Goal: Task Accomplishment & Management: Manage account settings

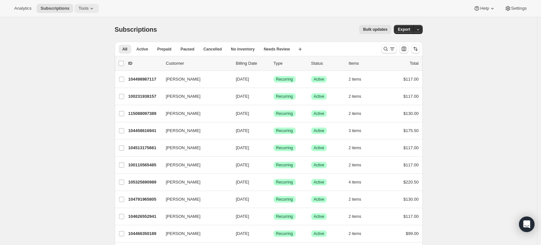
click at [82, 11] on span "Tools" at bounding box center [83, 8] width 10 height 5
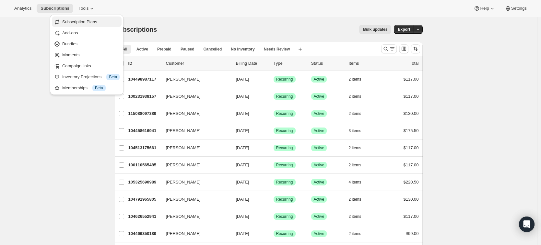
click at [81, 19] on span "Subscription Plans" at bounding box center [79, 21] width 35 height 5
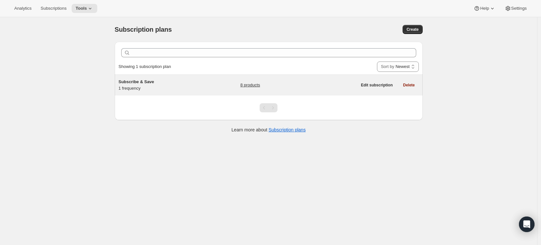
click at [141, 81] on span "Subscribe & Save" at bounding box center [137, 81] width 36 height 5
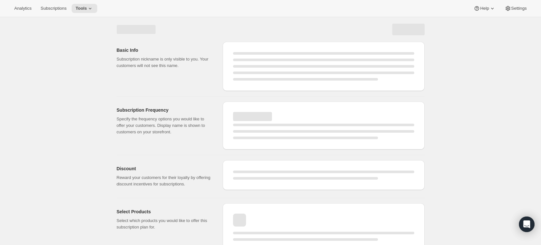
select select "WEEK"
select select "MONTH"
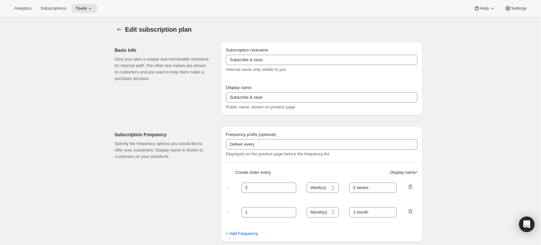
type input "Subscribe & Save"
type input "Subscribe & Save 10%"
type input "6"
select select "MONTH"
type input "Shipments of 2+ customizable bottles every 6 months"
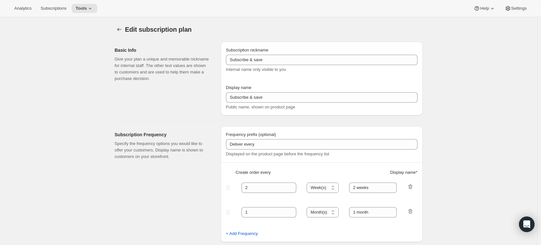
type input "Modify or cancel your subscription anytime."
checkbox input "true"
select select "YEARDAY"
select select "4"
select select "11"
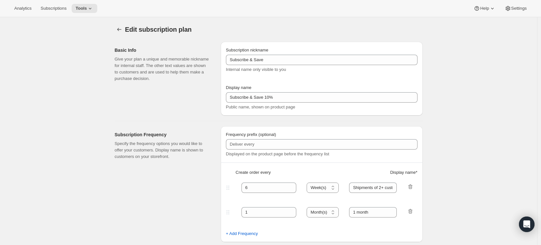
select select "9"
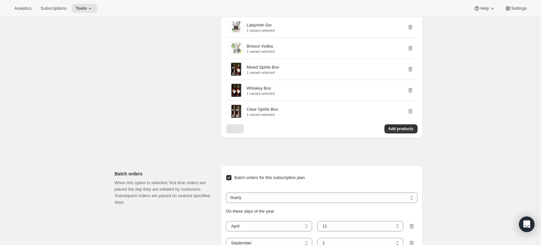
scroll to position [355, 0]
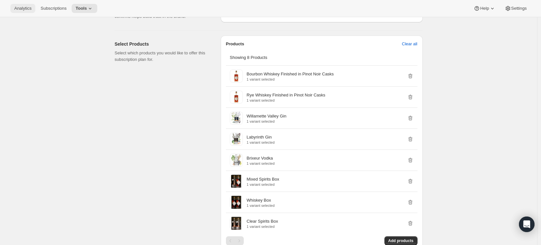
click at [33, 11] on button "Analytics" at bounding box center [22, 8] width 25 height 9
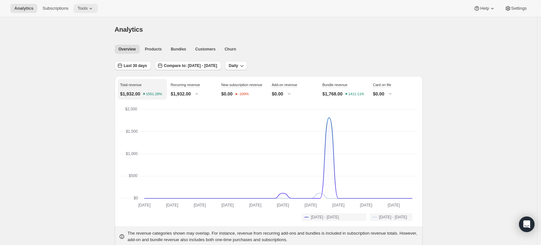
click at [86, 11] on button "Tools" at bounding box center [86, 8] width 24 height 9
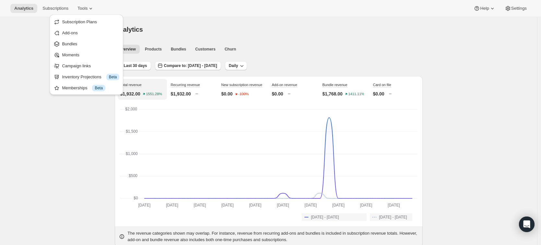
click at [421, 27] on div "Analytics" at bounding box center [269, 29] width 308 height 9
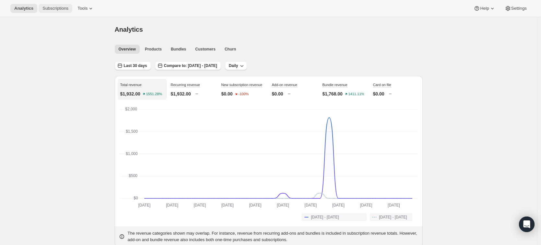
click at [58, 13] on div "Analytics Subscriptions Tools Help Settings" at bounding box center [270, 8] width 541 height 17
click at [57, 11] on button "Subscriptions" at bounding box center [56, 8] width 34 height 9
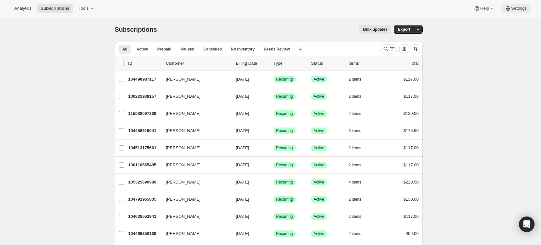
click at [521, 8] on span "Settings" at bounding box center [519, 8] width 16 height 5
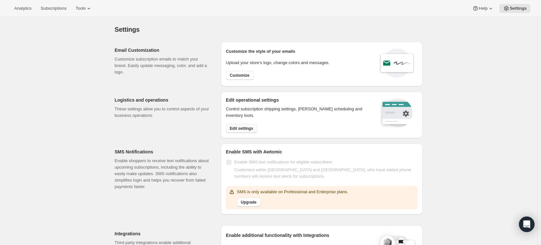
click at [231, 132] on button "Edit settings" at bounding box center [241, 128] width 31 height 9
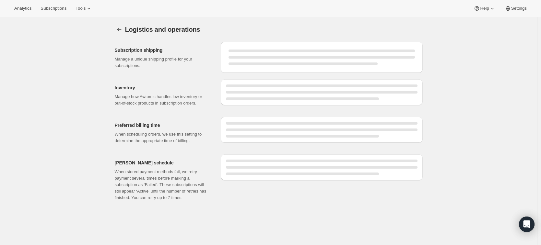
select select "DAY"
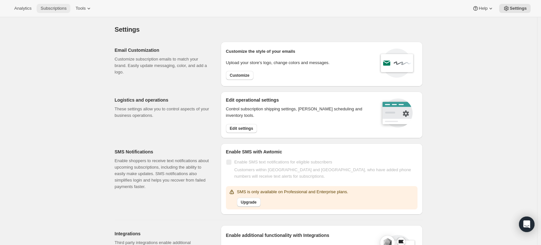
click at [64, 9] on span "Subscriptions" at bounding box center [54, 8] width 26 height 5
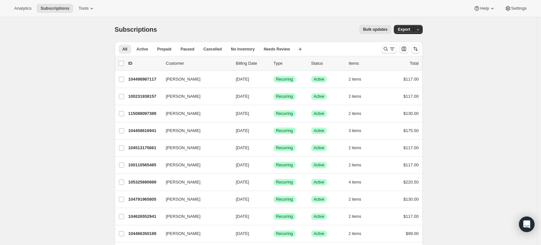
click at [101, 3] on div "Analytics Subscriptions Tools Help Settings" at bounding box center [270, 8] width 541 height 17
click at [94, 6] on icon at bounding box center [92, 8] width 6 height 6
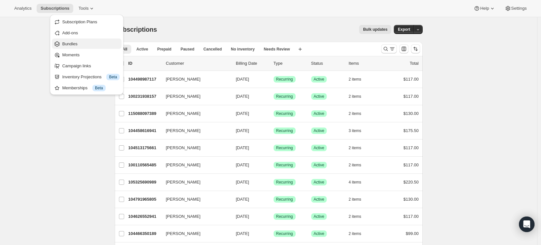
click at [91, 42] on span "Bundles" at bounding box center [90, 44] width 57 height 6
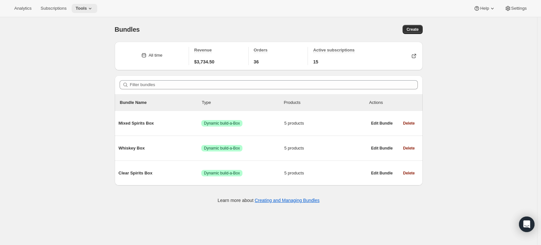
click at [87, 9] on span "Tools" at bounding box center [81, 8] width 11 height 5
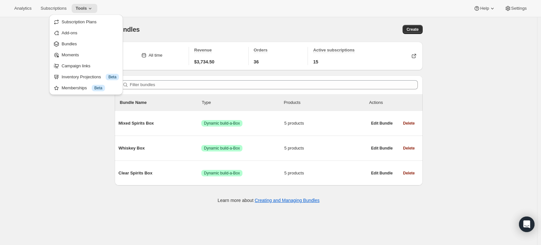
click at [196, 0] on div "Analytics Subscriptions Tools Help Settings" at bounding box center [270, 8] width 541 height 17
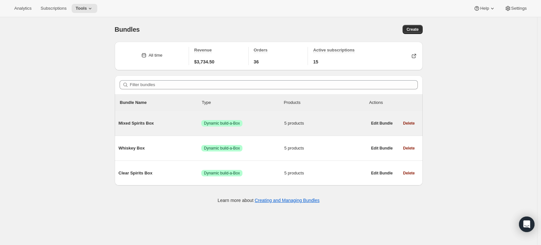
click at [157, 116] on div "Mixed Spirits Box Success Dynamic build-a-Box 5 products" at bounding box center [243, 123] width 249 height 17
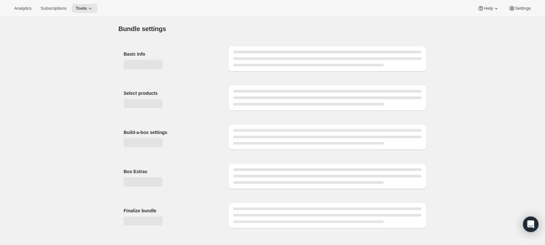
type input "Mixed Spirits Box"
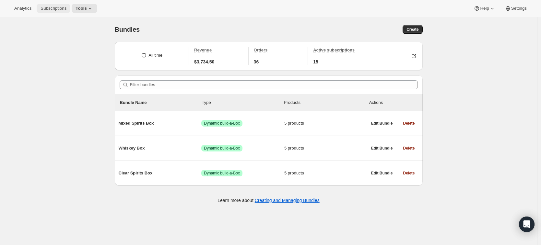
click at [55, 6] on span "Subscriptions" at bounding box center [54, 8] width 26 height 5
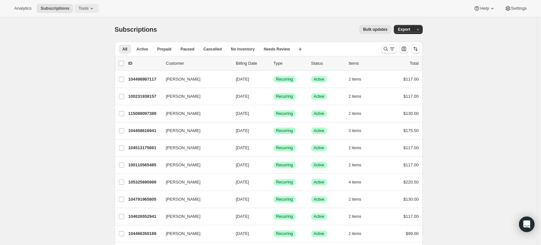
click at [93, 9] on icon at bounding box center [92, 8] width 6 height 6
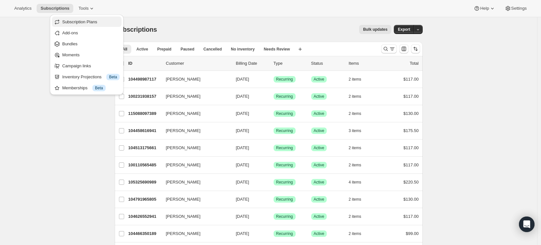
click at [91, 21] on span "Subscription Plans" at bounding box center [79, 21] width 35 height 5
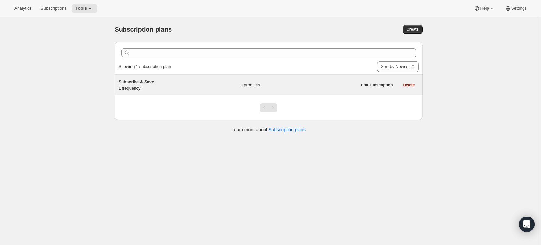
click at [151, 90] on div "Subscribe & Save 1 frequency" at bounding box center [159, 85] width 81 height 13
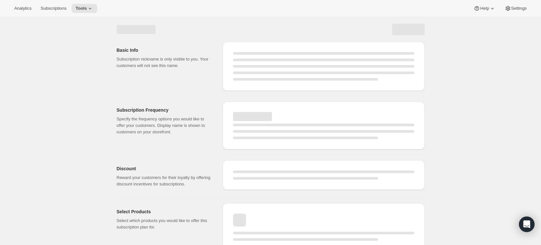
select select "WEEK"
select select "MONTH"
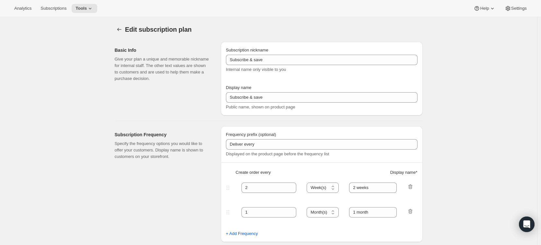
type input "Subscribe & Save"
type input "Subscribe & Save 10%"
type input "6"
select select "MONTH"
type input "Shipments of 2+ customizable bottles every 6 months"
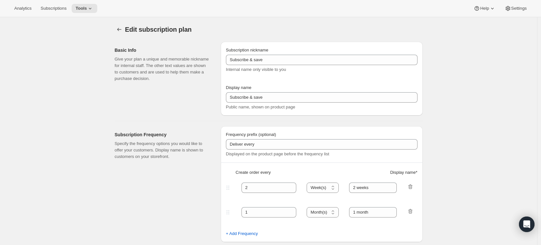
type input "Modify or cancel your subscription anytime."
checkbox input "true"
select select "YEARDAY"
select select "4"
select select "11"
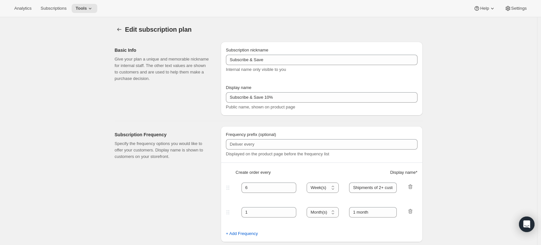
select select "9"
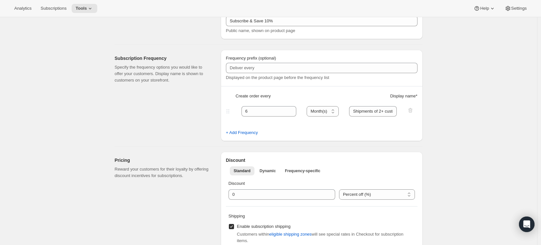
scroll to position [78, 0]
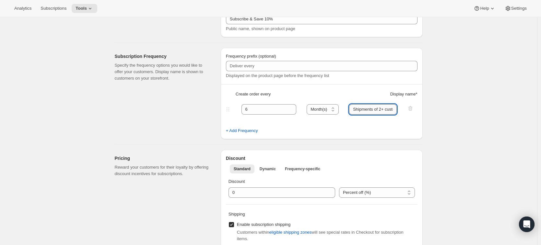
click at [363, 112] on input "Shipments of 2+ customizable bottles every 6 months" at bounding box center [373, 109] width 48 height 10
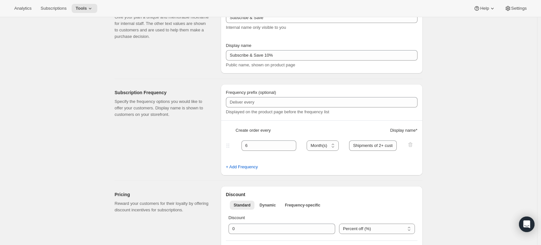
scroll to position [0, 0]
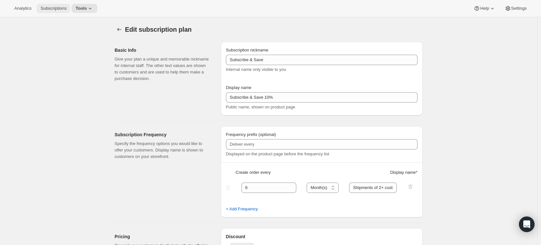
click at [61, 9] on span "Subscriptions" at bounding box center [54, 8] width 26 height 5
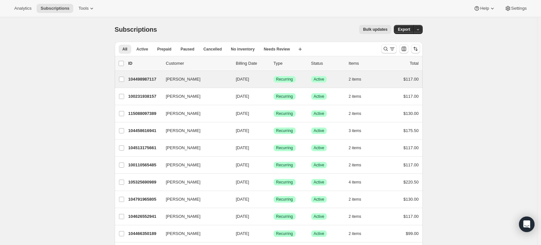
click at [186, 84] on div "Kenneth Ogborn Sr 104498987117 Kenneth Ogborn Sr 04/11/2026 Success Recurring S…" at bounding box center [269, 79] width 308 height 17
click at [182, 80] on span "[PERSON_NAME]" at bounding box center [183, 79] width 35 height 6
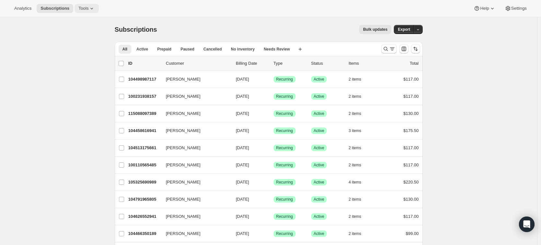
click at [82, 11] on button "Tools" at bounding box center [87, 8] width 24 height 9
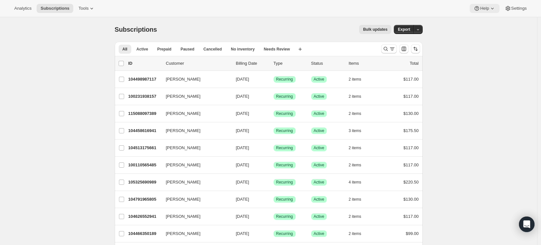
click at [489, 6] on icon at bounding box center [492, 8] width 6 height 6
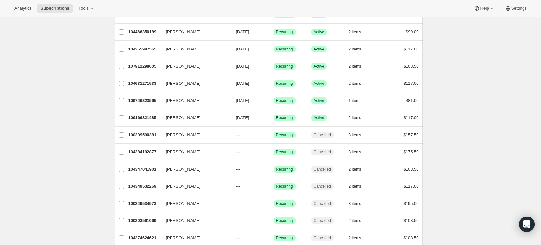
scroll to position [234, 0]
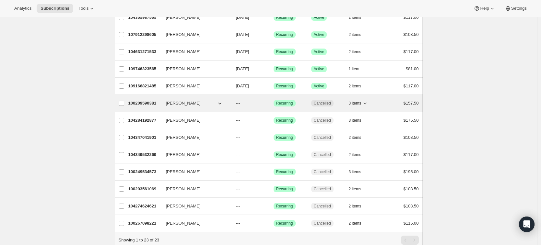
click at [194, 104] on button "[PERSON_NAME]" at bounding box center [194, 103] width 65 height 10
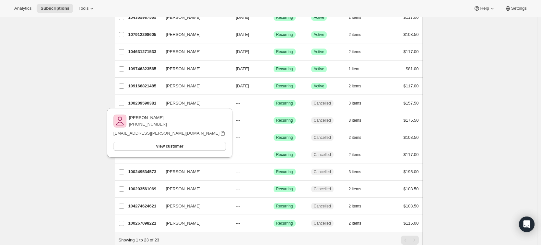
click at [49, 109] on div "Subscriptions. This page is ready Subscriptions Bulk updates More actions Bulk …" at bounding box center [268, 25] width 537 height 485
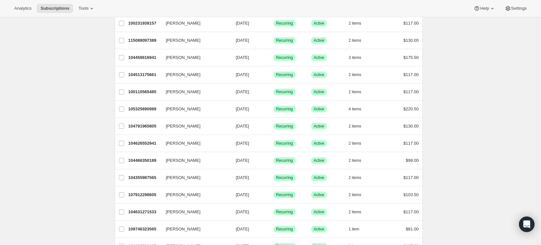
scroll to position [0, 0]
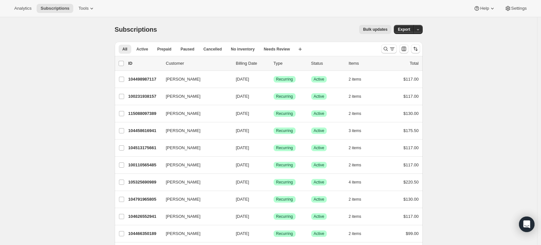
click at [79, 7] on span "Tools" at bounding box center [83, 8] width 10 height 5
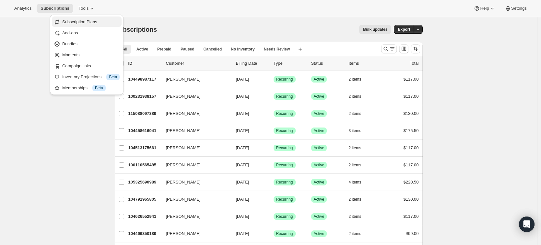
click at [88, 24] on span "Subscription Plans" at bounding box center [79, 21] width 35 height 5
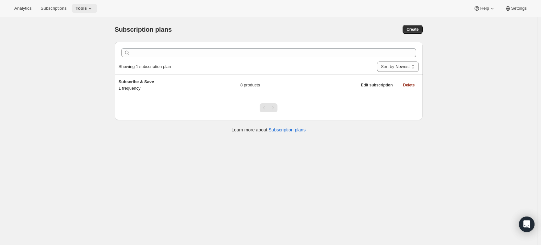
click at [84, 6] on span "Tools" at bounding box center [81, 8] width 11 height 5
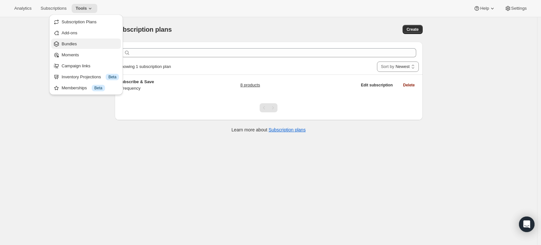
click at [79, 47] on span "Bundles" at bounding box center [90, 44] width 57 height 6
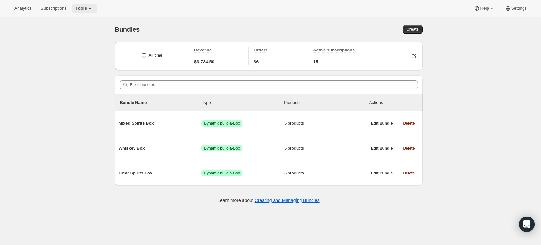
click at [87, 13] on button "Tools" at bounding box center [85, 8] width 26 height 9
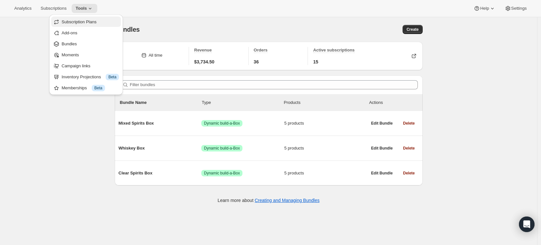
click at [90, 22] on span "Subscription Plans" at bounding box center [79, 21] width 35 height 5
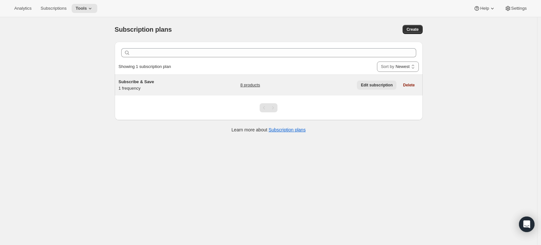
click at [374, 87] on span "Edit subscription" at bounding box center [377, 85] width 32 height 5
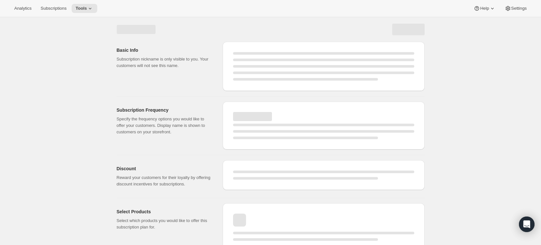
select select "WEEK"
select select "MONTH"
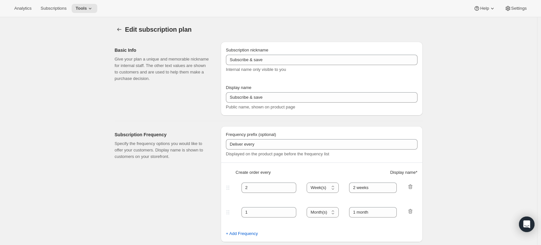
type input "Subscribe & Save"
type input "Subscribe & Save 10%"
type input "6"
select select "MONTH"
type input "Shipments of 2+ customizable bottles every 6 months"
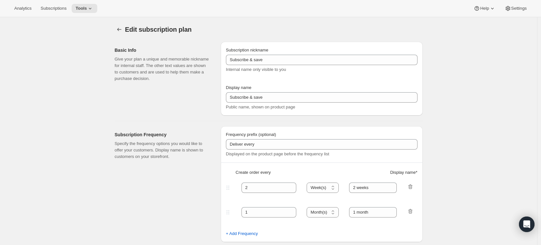
type input "Modify or cancel your subscription anytime."
checkbox input "true"
select select "YEARDAY"
select select "4"
select select "11"
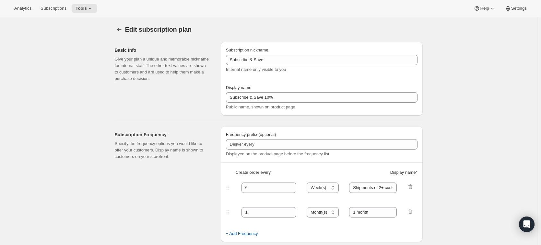
select select "9"
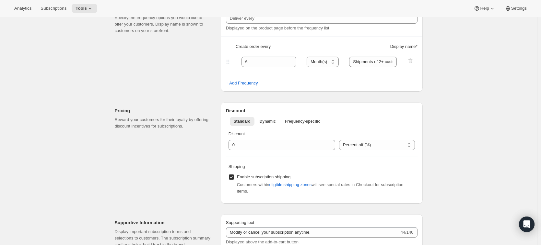
scroll to position [127, 0]
click at [365, 66] on fieldset "6 Day(s) Week(s) Month(s) Year(s) Month(s) Shipments of 2+ customizable bottles…" at bounding box center [322, 66] width 190 height 25
click at [364, 63] on input "Shipments of 2+ customizable bottles every 6 months" at bounding box center [373, 61] width 48 height 10
click at [113, 82] on div "Subscription Frequency Specify the frequency options you would like to offer yo…" at bounding box center [266, 42] width 313 height 97
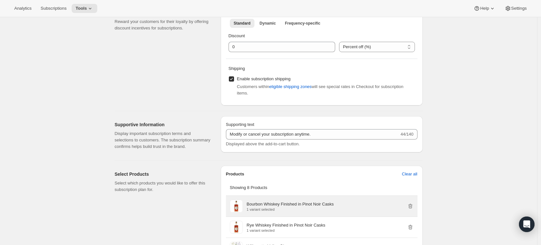
scroll to position [245, 0]
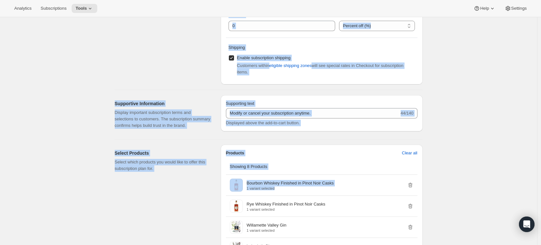
drag, startPoint x: 54, startPoint y: 63, endPoint x: 490, endPoint y: 194, distance: 455.4
click at [490, 194] on div "Edit subscription plan. This page is ready Edit subscription plan Basic Info Gi…" at bounding box center [268, 215] width 537 height 886
click at [488, 192] on div "Edit subscription plan. This page is ready Edit subscription plan Basic Info Gi…" at bounding box center [268, 215] width 537 height 886
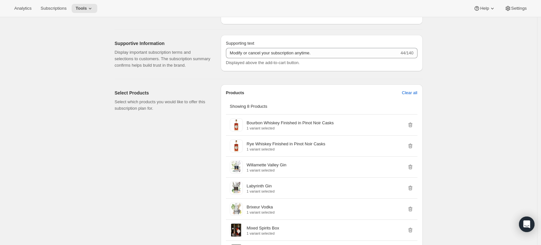
scroll to position [0, 0]
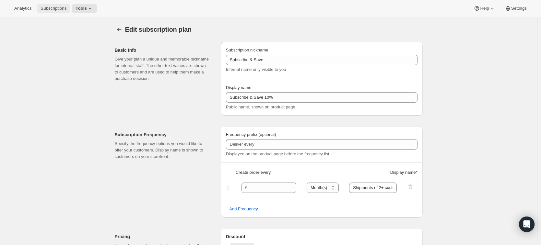
click at [47, 9] on span "Subscriptions" at bounding box center [54, 8] width 26 height 5
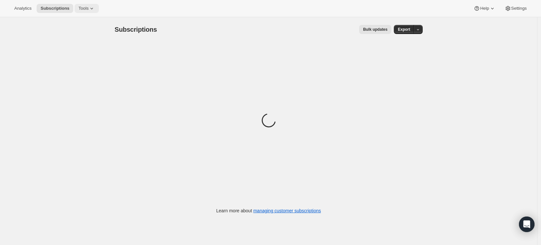
click at [81, 8] on span "Tools" at bounding box center [83, 8] width 10 height 5
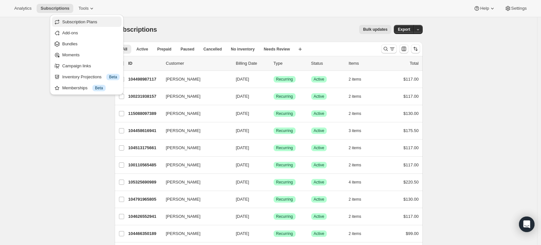
click at [89, 25] on span "Subscription Plans" at bounding box center [90, 22] width 57 height 6
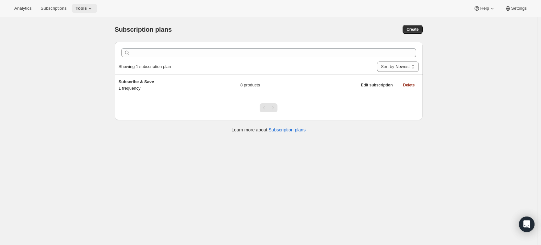
click at [90, 10] on icon at bounding box center [90, 8] width 6 height 6
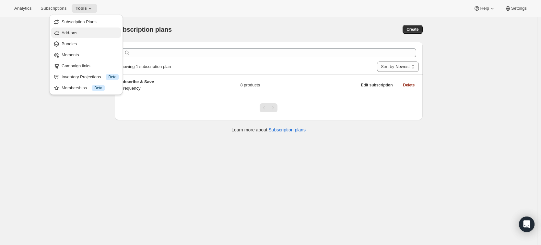
click at [91, 36] on button "Add-ons" at bounding box center [86, 33] width 70 height 10
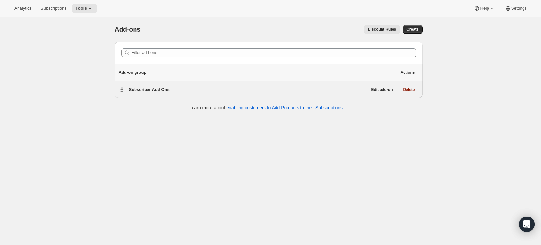
click at [142, 87] on span "Subscriber Add Ons" at bounding box center [149, 89] width 41 height 5
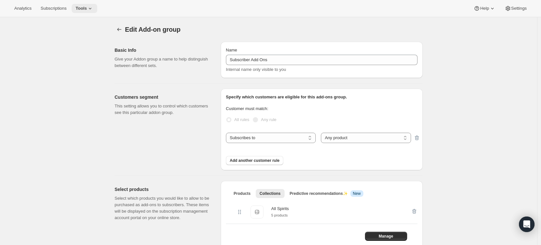
click at [96, 6] on button "Tools" at bounding box center [85, 8] width 26 height 9
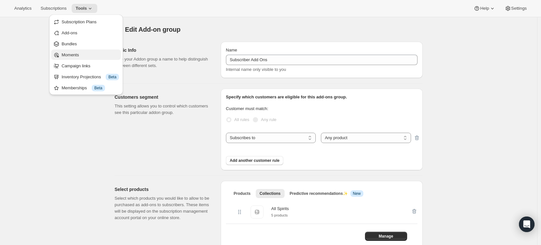
click at [94, 54] on span "Moments" at bounding box center [90, 55] width 57 height 6
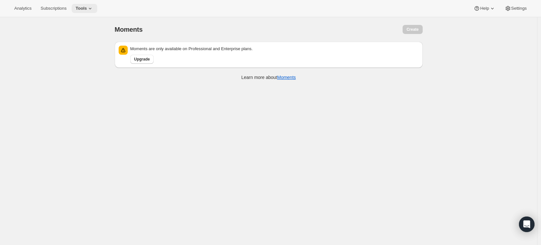
click at [91, 8] on icon at bounding box center [90, 8] width 6 height 6
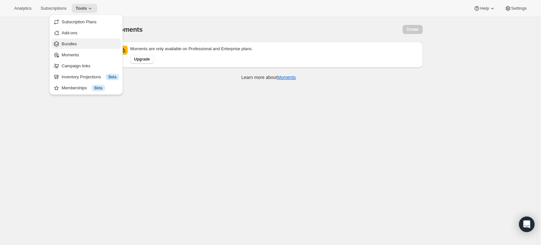
click at [83, 47] on button "Bundles" at bounding box center [86, 44] width 70 height 10
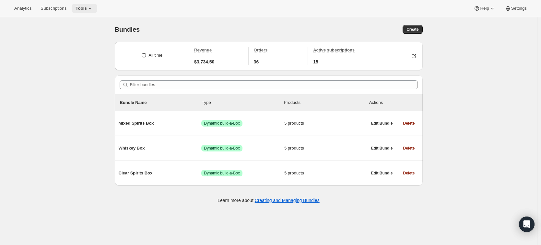
click at [92, 7] on icon at bounding box center [90, 8] width 6 height 6
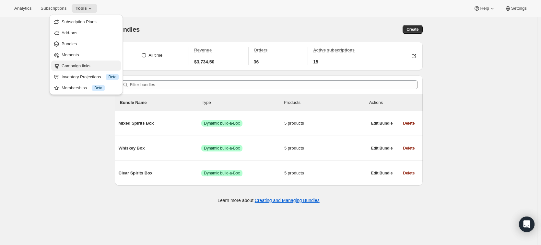
click at [100, 65] on span "Campaign links" at bounding box center [90, 66] width 57 height 6
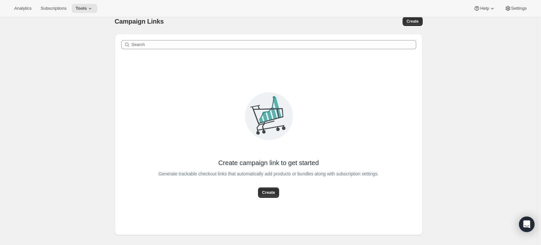
scroll to position [17, 0]
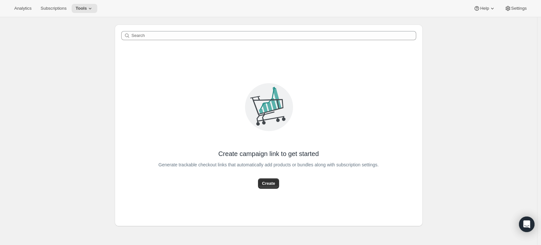
click at [74, 5] on div "Analytics Subscriptions Tools" at bounding box center [53, 8] width 87 height 9
click at [78, 6] on button "Tools" at bounding box center [85, 8] width 26 height 9
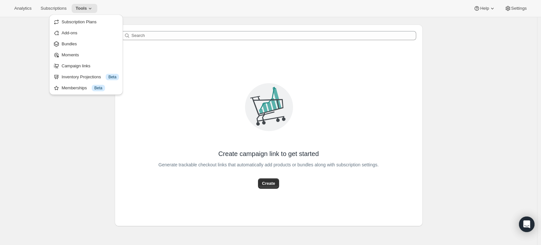
click at [27, 69] on div "Campaign Links. This page is ready Campaign Links Create Search Create campaign…" at bounding box center [268, 122] width 537 height 245
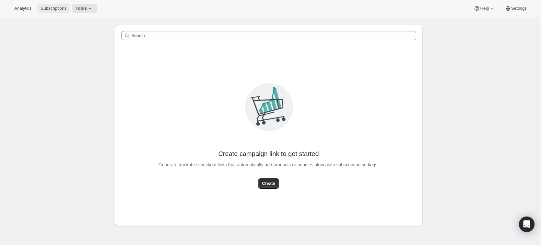
click at [60, 12] on button "Subscriptions" at bounding box center [54, 8] width 34 height 9
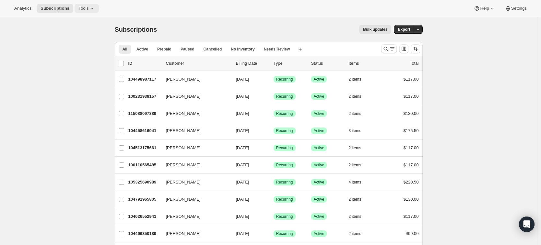
click at [84, 7] on span "Tools" at bounding box center [83, 8] width 10 height 5
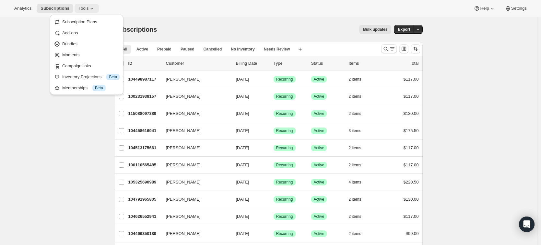
click at [84, 7] on span "Tools" at bounding box center [83, 8] width 10 height 5
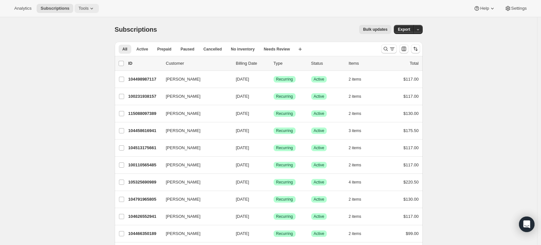
click at [84, 7] on span "Tools" at bounding box center [83, 8] width 10 height 5
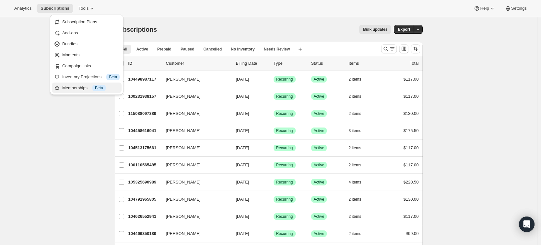
click at [102, 83] on button "Memberships Info Beta" at bounding box center [87, 88] width 70 height 10
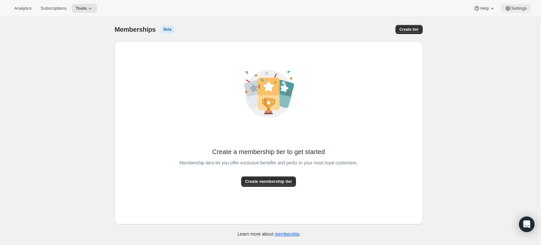
click at [518, 10] on span "Settings" at bounding box center [519, 8] width 16 height 5
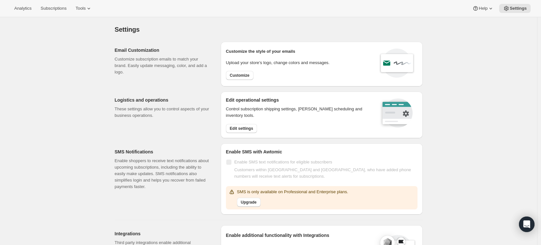
click at [238, 70] on div "Customize the style of your emails Upload your store’s logo, change colors and …" at bounding box center [278, 64] width 104 height 34
click at [235, 72] on button "Customize" at bounding box center [240, 75] width 28 height 9
select select "subscriptionMessage"
select select "5"
select select "15"
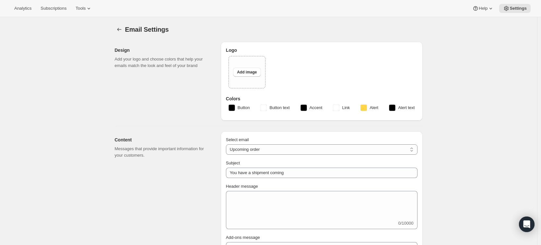
type input "Your Brixeur Spritis shipment is on its way"
type input "Brixeur Spirits"
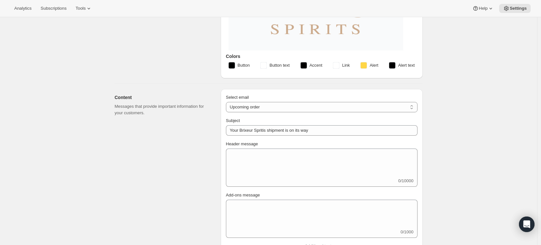
scroll to position [112, 0]
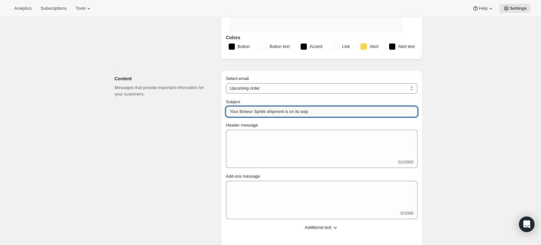
click at [267, 112] on input "Your Brixeur Spritis shipment is on its way" at bounding box center [322, 112] width 192 height 10
type input "Your Brixeur Spirits shipment is on its way"
click at [115, 113] on div "Content Messages that provide important information for your customers. Select …" at bounding box center [266, 203] width 313 height 276
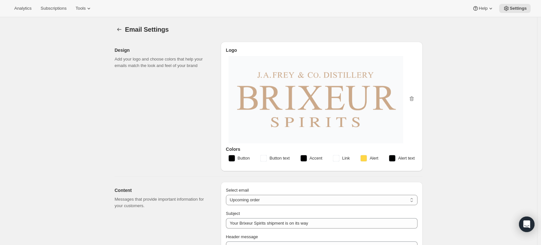
scroll to position [83, 0]
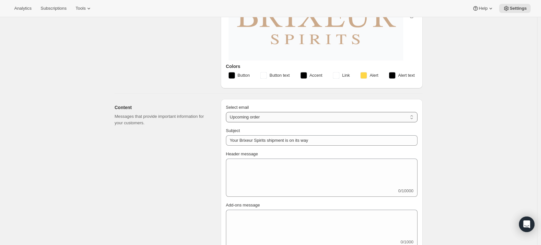
click at [243, 119] on select "New subscription Upcoming order Failed payment Delayed subscription (inventory …" at bounding box center [322, 117] width 192 height 10
select select "welcomeMessage"
type input "Your new subscription"
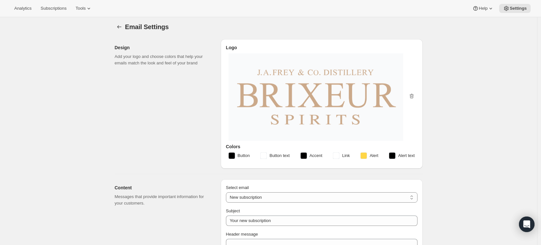
scroll to position [70, 0]
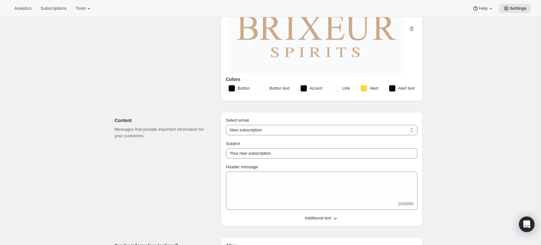
click at [314, 218] on span "Additional text" at bounding box center [318, 218] width 27 height 6
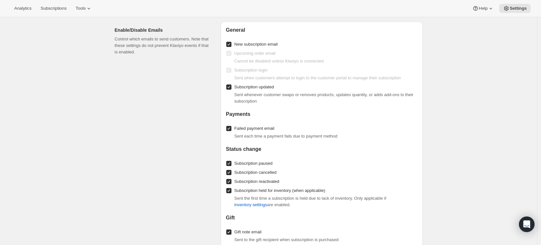
scroll to position [699, 0]
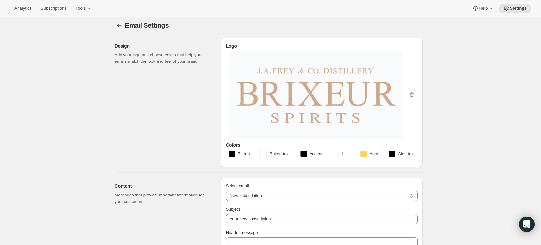
scroll to position [0, 0]
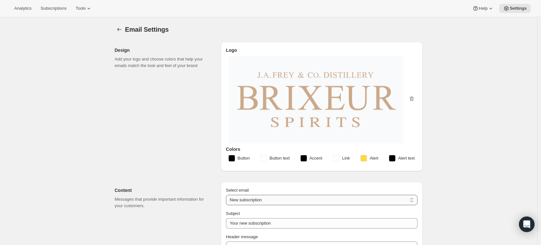
click at [253, 203] on select "New subscription Upcoming order Failed payment Delayed subscription (inventory …" at bounding box center [322, 200] width 192 height 10
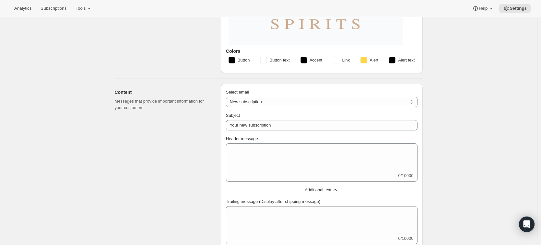
scroll to position [99, 0]
click at [253, 106] on div "Select email New subscription Upcoming order Failed payment Delayed subscriptio…" at bounding box center [322, 192] width 192 height 207
click at [251, 105] on select "New subscription Upcoming order Failed payment Delayed subscription (inventory …" at bounding box center [322, 102] width 192 height 10
select select "failedPaymentMessage"
type input "Issue with Payment"
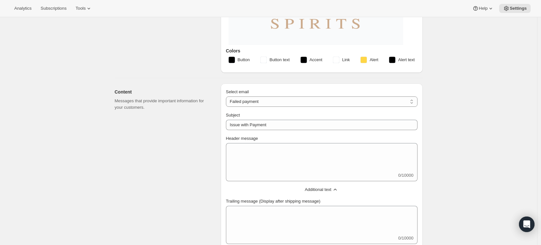
click at [192, 89] on h2 "Content" at bounding box center [163, 92] width 96 height 6
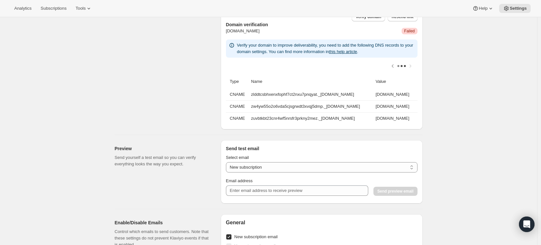
scroll to position [0, 0]
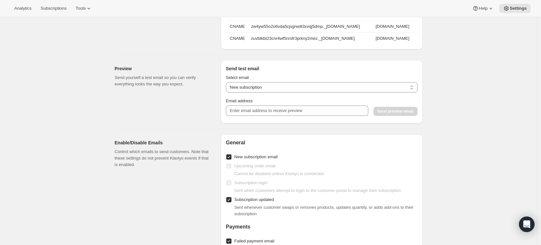
scroll to position [534, 0]
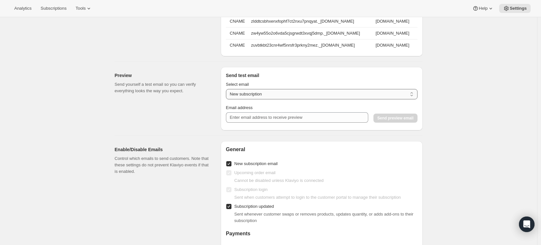
click at [233, 100] on select "New subscription Upcoming order Payment failure Delayed subscription Updated su…" at bounding box center [322, 94] width 192 height 10
click at [126, 109] on div "Preview Send yourself a test email so you can verify everything looks the way y…" at bounding box center [165, 99] width 101 height 64
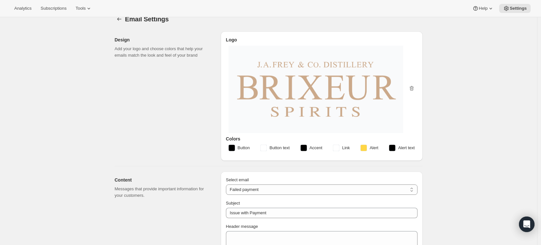
scroll to position [0, 0]
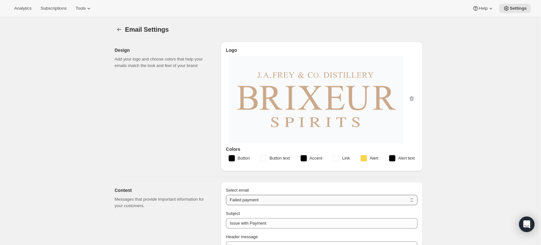
click at [240, 198] on select "New subscription Upcoming order Failed payment Delayed subscription (inventory …" at bounding box center [322, 200] width 192 height 10
select select "delayedMessage"
click at [240, 198] on select "New subscription Upcoming order Failed payment Delayed subscription (inventory …" at bounding box center [322, 200] width 192 height 10
select select "subscriptionUpdatedMessage"
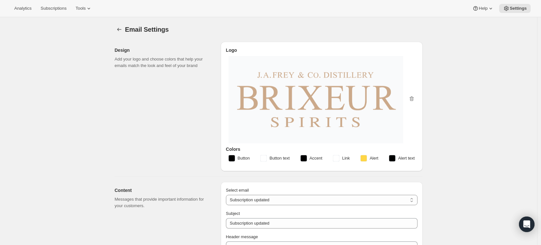
click at [139, 140] on div "Design Add your logo and choose colors that help your emails match the look and…" at bounding box center [165, 107] width 101 height 130
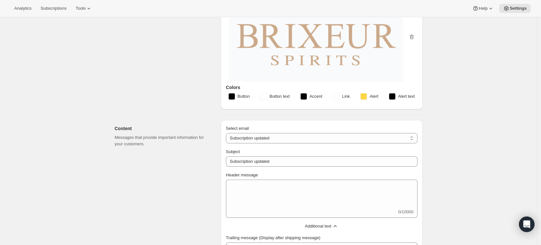
scroll to position [67, 0]
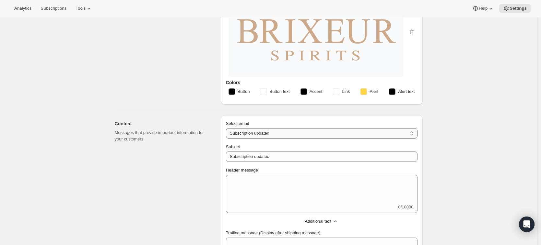
click at [249, 136] on select "New subscription Upcoming order Failed payment Delayed subscription (inventory …" at bounding box center [322, 133] width 192 height 10
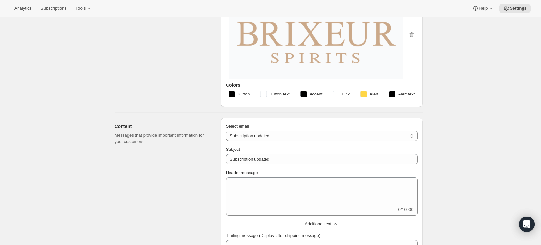
scroll to position [0, 0]
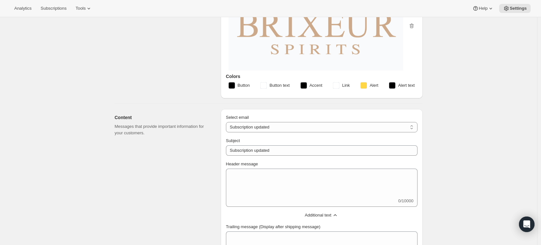
click at [184, 186] on div "Content Messages that provide important information for your customers." at bounding box center [165, 217] width 101 height 217
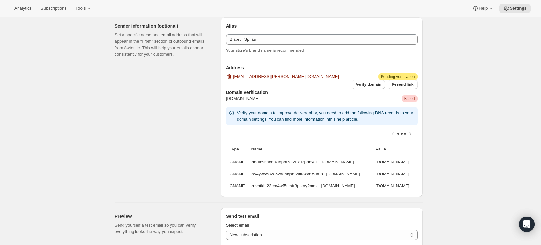
scroll to position [392, 0]
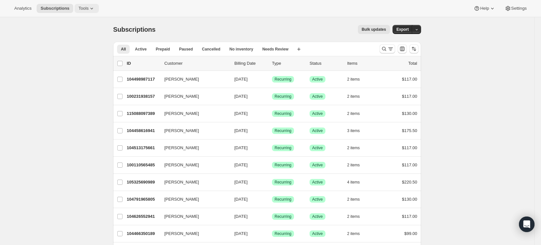
click at [82, 13] on button "Tools" at bounding box center [87, 8] width 24 height 9
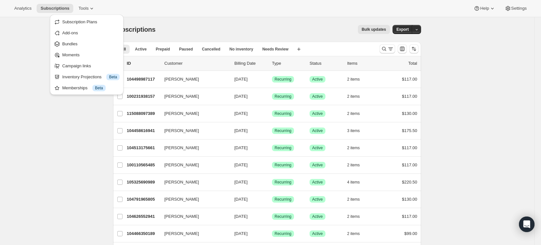
click at [257, 4] on div "Analytics Subscriptions Tools Help Settings" at bounding box center [270, 8] width 541 height 17
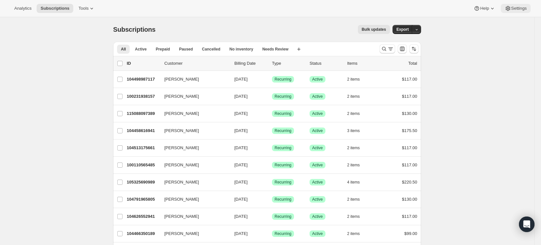
click at [505, 9] on icon at bounding box center [508, 8] width 6 height 6
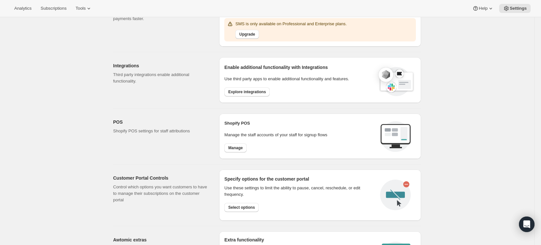
scroll to position [269, 0]
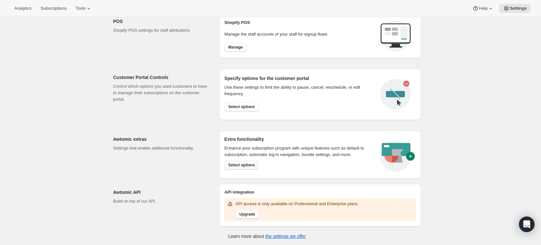
click at [243, 165] on span "Select options" at bounding box center [241, 165] width 27 height 5
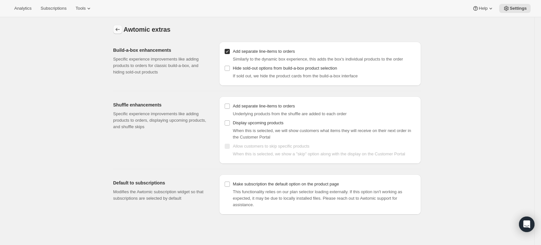
click at [121, 31] on icon "Settings" at bounding box center [117, 29] width 6 height 6
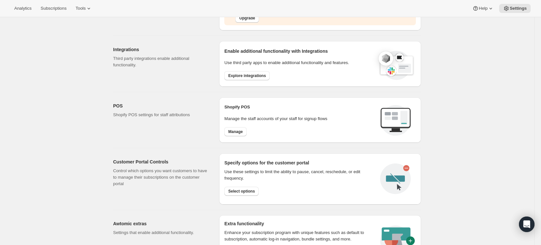
scroll to position [269, 0]
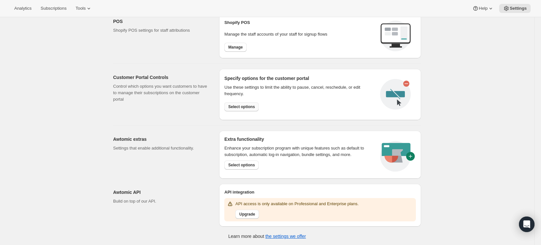
click at [247, 110] on button "Select options" at bounding box center [241, 106] width 34 height 9
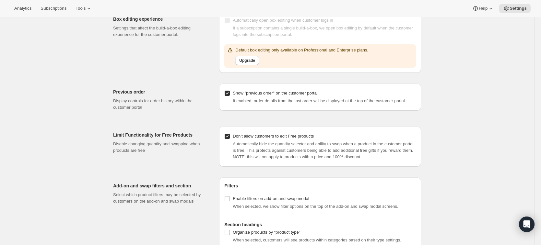
scroll to position [663, 0]
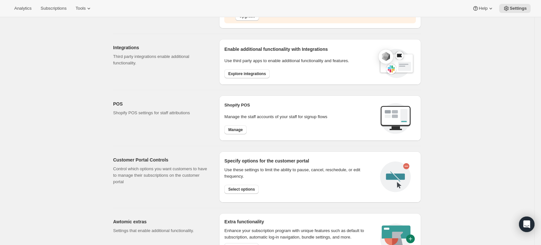
scroll to position [167, 0]
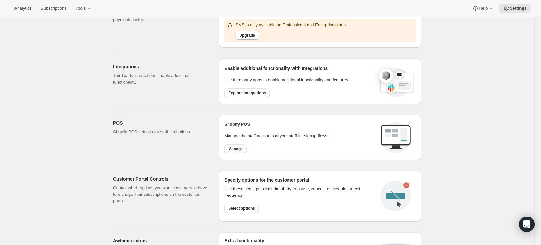
click at [232, 149] on span "Manage" at bounding box center [235, 149] width 15 height 5
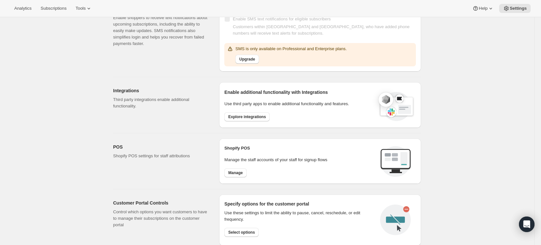
scroll to position [139, 0]
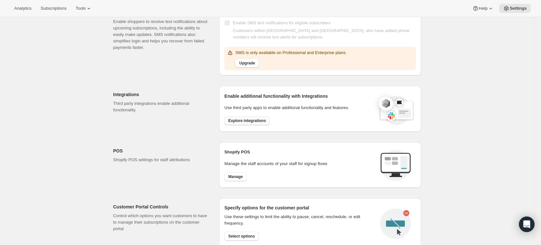
click at [249, 124] on button "Explore integrations" at bounding box center [246, 120] width 45 height 9
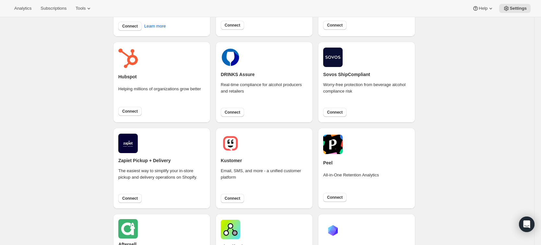
scroll to position [415, 0]
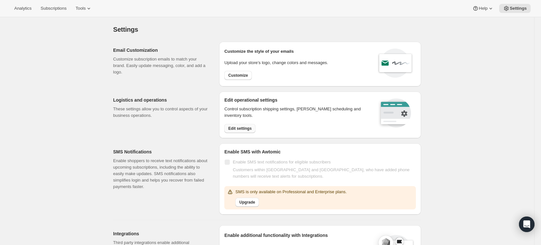
click at [250, 126] on span "Edit settings" at bounding box center [239, 128] width 23 height 5
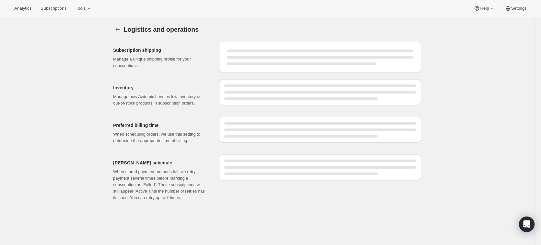
select select "DAY"
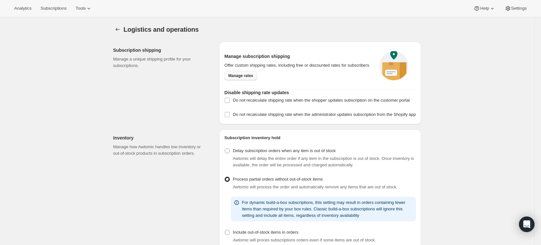
click at [244, 78] on span "Manage rates" at bounding box center [240, 75] width 25 height 5
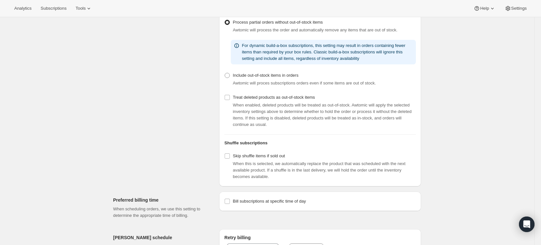
scroll to position [170, 0]
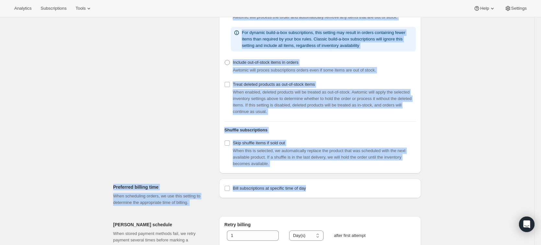
drag, startPoint x: 174, startPoint y: 82, endPoint x: 356, endPoint y: 190, distance: 212.4
click at [297, 208] on div "Subscription shipping Manage a unique shipping profile for your subscriptions. …" at bounding box center [264, 93] width 313 height 455
click at [434, 183] on div "Logistics and operations. This page is ready Logistics and operations Subscript…" at bounding box center [267, 87] width 534 height 480
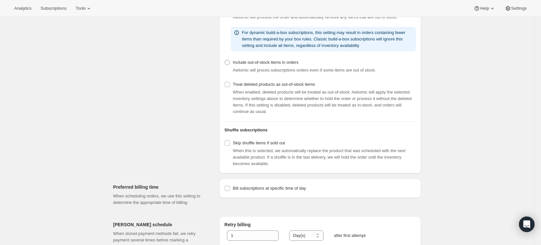
scroll to position [172, 0]
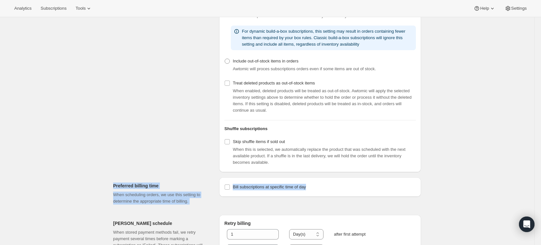
drag, startPoint x: 452, startPoint y: 202, endPoint x: 295, endPoint y: 128, distance: 173.7
click at [439, 187] on div "Logistics and operations. This page is ready Logistics and operations Subscript…" at bounding box center [267, 86] width 534 height 480
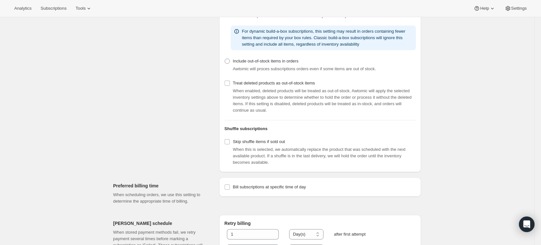
click at [145, 66] on div "Inventory Manage how Awtomic handles low inventory or out-of-stock products in …" at bounding box center [163, 65] width 101 height 214
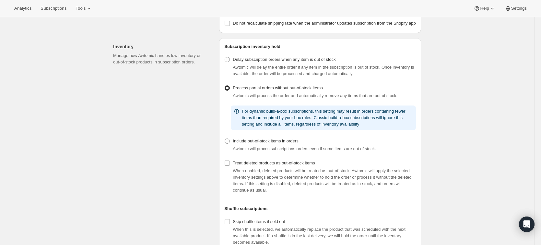
scroll to position [0, 0]
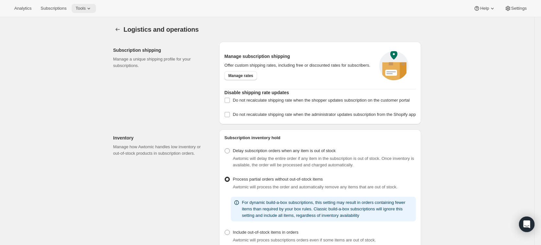
click at [86, 9] on span "Tools" at bounding box center [81, 8] width 10 height 5
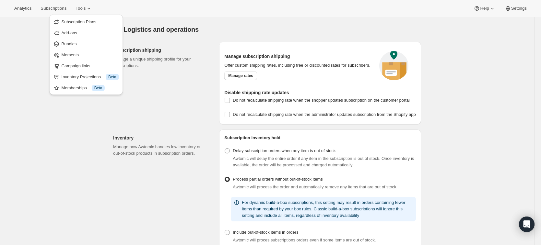
click at [122, 10] on div "Analytics Subscriptions Tools Help Settings" at bounding box center [270, 8] width 541 height 17
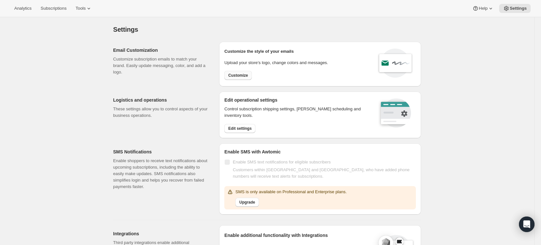
click at [232, 74] on span "Customize" at bounding box center [238, 75] width 20 height 5
select select "subscriptionMessage"
select select "5"
select select "15"
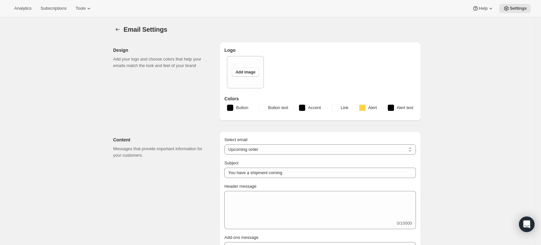
type input "Your Brixeur Spirits shipment is on its way"
type input "Brixeur Spirits"
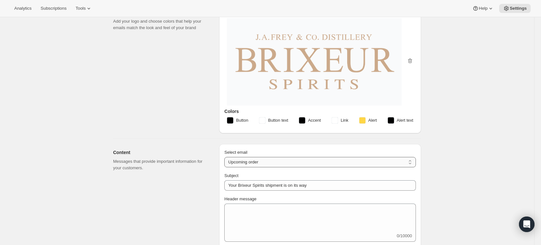
scroll to position [55, 0]
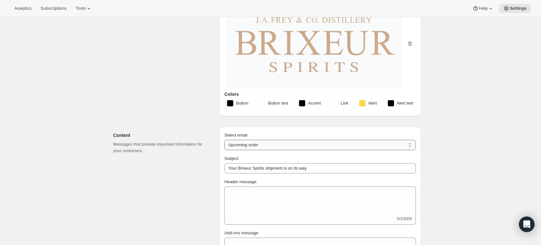
click at [250, 146] on select "New subscription Upcoming order Failed payment Delayed subscription (inventory …" at bounding box center [320, 145] width 192 height 10
select select "pausedMessage"
type input "Subscription paused"
type textarea "Subscription paused. Reactivate anytime."
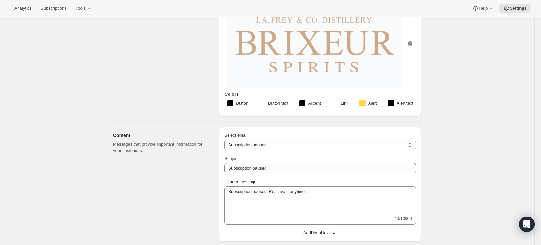
click at [139, 98] on div "Design Add your logo and choose colors that help your emails match the look and…" at bounding box center [163, 52] width 101 height 130
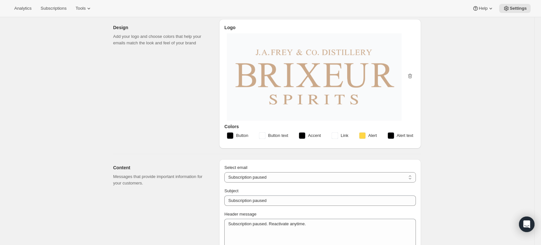
scroll to position [86, 0]
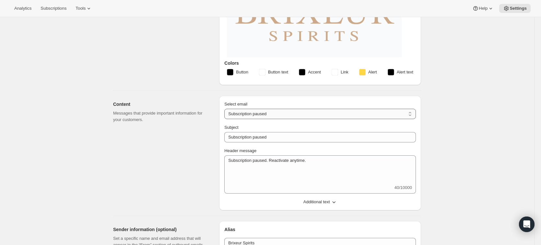
click at [239, 109] on select "New subscription Upcoming order Failed payment Delayed subscription (inventory …" at bounding box center [320, 114] width 192 height 10
select select "cancelledMessage"
type textarea "Subscription cancelled. Please reach out to reactivate."
click at [142, 96] on div "Content Messages that provide important information for your customers." at bounding box center [163, 153] width 101 height 115
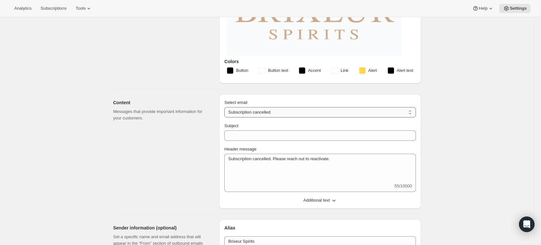
click at [235, 113] on select "New subscription Upcoming order Failed payment Delayed subscription (inventory …" at bounding box center [320, 112] width 192 height 10
select select "reactivatedMessage"
type input "Subscription updated"
type textarea "Welcome back! We're excited to continue your subscription."
click at [139, 146] on div "Content Messages that provide important information for your customers." at bounding box center [163, 151] width 101 height 115
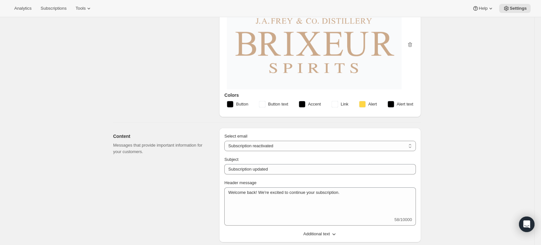
scroll to position [66, 0]
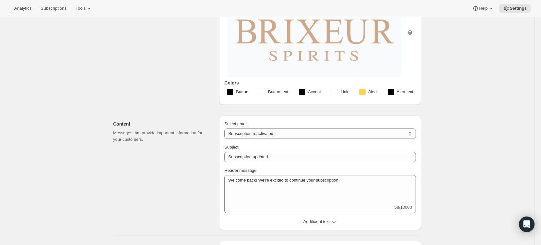
click at [282, 224] on button "Additional text" at bounding box center [320, 222] width 199 height 10
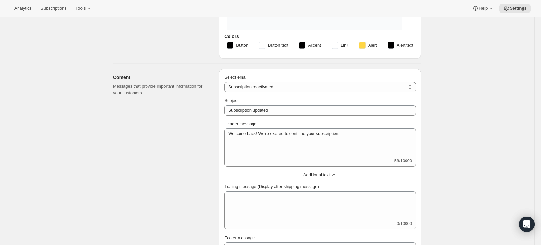
scroll to position [109, 0]
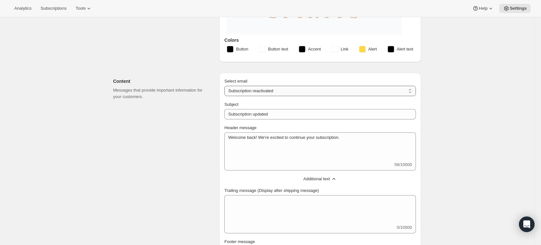
click at [240, 94] on select "New subscription Upcoming order Failed payment Delayed subscription (inventory …" at bounding box center [320, 91] width 192 height 10
select select "cancelledMessage"
type textarea "Subscription cancelled. Please reach out to reactivate."
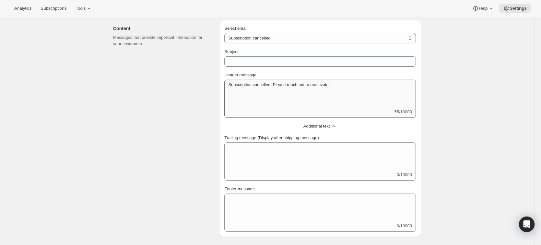
scroll to position [118, 0]
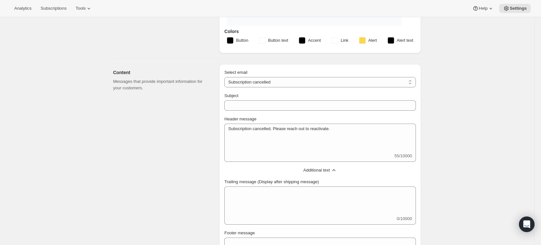
click at [250, 87] on div "Select email New subscription Upcoming order Failed payment Delayed subscriptio…" at bounding box center [320, 172] width 192 height 207
click at [246, 83] on select "New subscription Upcoming order Failed payment Delayed subscription (inventory …" at bounding box center [320, 82] width 192 height 10
select select "pausedMessage"
type input "Subscription paused"
type textarea "Subscription paused. Reactivate anytime."
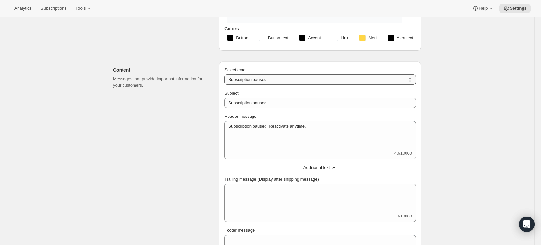
scroll to position [120, 0]
click at [238, 78] on select "New subscription Upcoming order Failed payment Delayed subscription (inventory …" at bounding box center [320, 80] width 192 height 10
select select "cancelledMessage"
type textarea "Subscription cancelled. Please reach out to reactivate."
click at [235, 82] on select "New subscription Upcoming order Failed payment Delayed subscription (inventory …" at bounding box center [320, 80] width 192 height 10
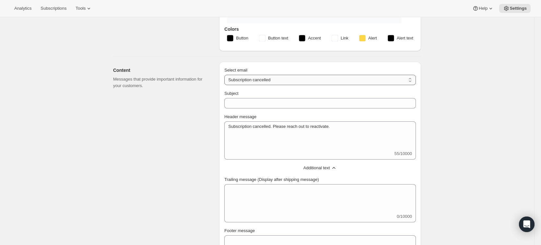
select select "reactivatedMessage"
type input "Subscription updated"
type textarea "Welcome back! We're excited to continue your subscription."
click at [239, 78] on select "New subscription Upcoming order Failed payment Delayed subscription (inventory …" at bounding box center [320, 80] width 192 height 10
select select "cancelledMessage"
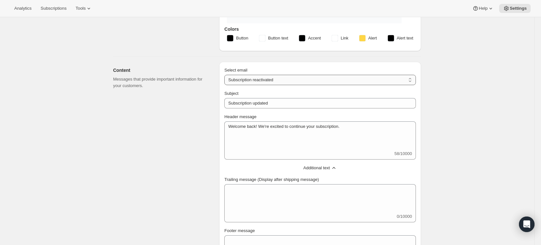
type textarea "Subscription cancelled. Please reach out to reactivate."
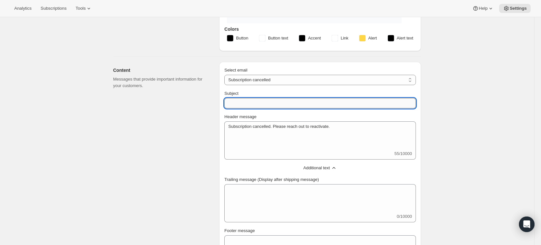
click at [238, 101] on input "Subject" at bounding box center [320, 103] width 192 height 10
type input "Subscription cancelled"
click at [195, 107] on div "Content Messages that provide important information for your customers." at bounding box center [163, 170] width 101 height 217
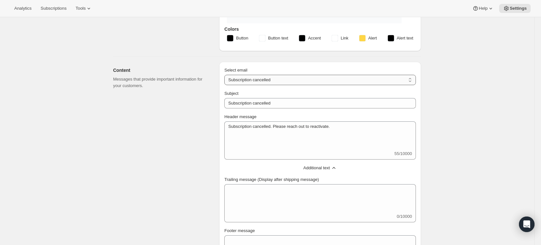
click at [238, 81] on select "New subscription Upcoming order Failed payment Delayed subscription (inventory …" at bounding box center [320, 80] width 192 height 10
select select "giftedMessage"
type input "You have been gifted a subscription"
click at [202, 117] on div "Content Messages that provide important information for your customers." at bounding box center [163, 170] width 101 height 217
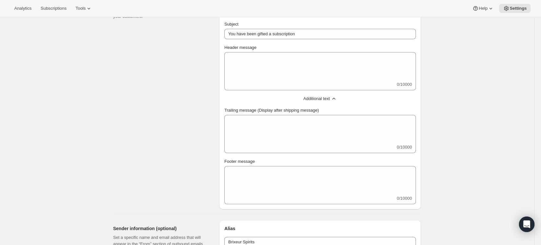
scroll to position [112, 0]
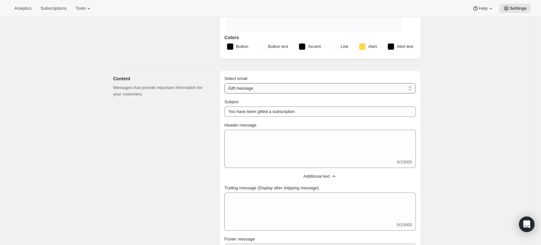
click at [238, 83] on select "New subscription Upcoming order Failed payment Delayed subscription (inventory …" at bounding box center [320, 88] width 192 height 10
select select "reactivatedMessage"
type input "Subscription updated"
type textarea "Welcome back! We're excited to continue your subscription."
click at [178, 131] on div "Content Messages that provide important information for your customers." at bounding box center [163, 178] width 101 height 217
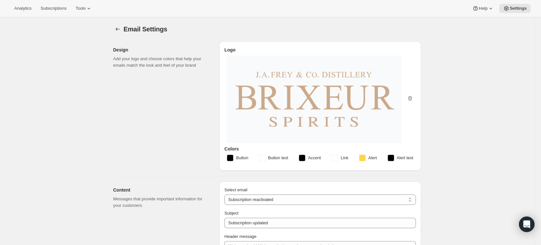
scroll to position [0, 0]
click at [78, 4] on button "Tools" at bounding box center [84, 8] width 24 height 9
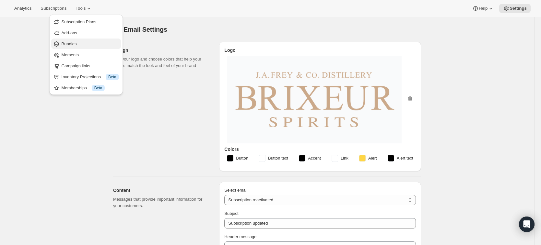
click at [89, 43] on span "Bundles" at bounding box center [90, 44] width 57 height 6
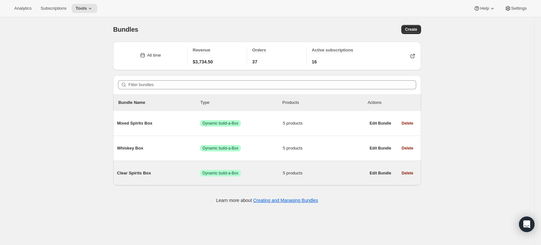
click at [170, 175] on span "Clear Spirits Box" at bounding box center [158, 173] width 83 height 6
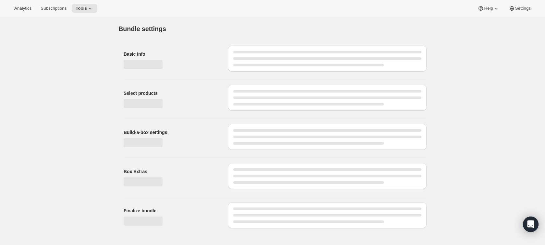
type input "Clear Spirits Box"
radio input "true"
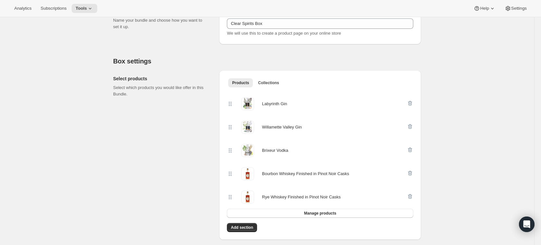
scroll to position [104, 0]
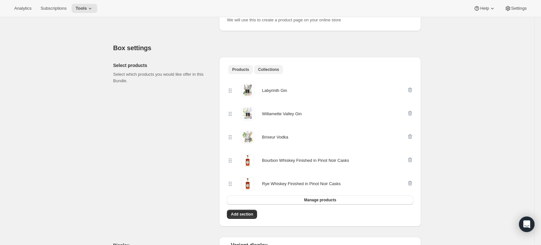
click at [263, 71] on span "Collections" at bounding box center [268, 69] width 21 height 5
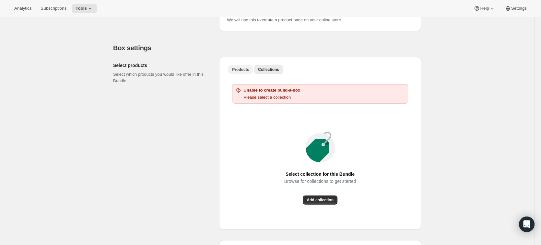
click at [248, 69] on span "Products" at bounding box center [240, 69] width 17 height 5
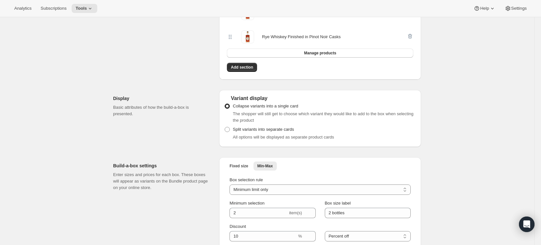
scroll to position [307, 0]
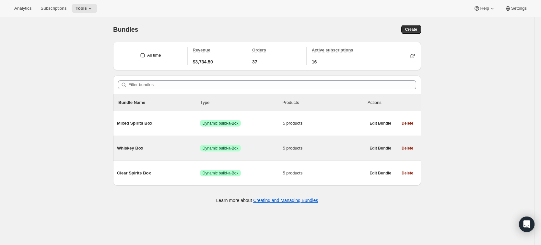
click at [133, 156] on div "Whiskey Box Success Dynamic build-a-Box 5 products" at bounding box center [241, 148] width 249 height 17
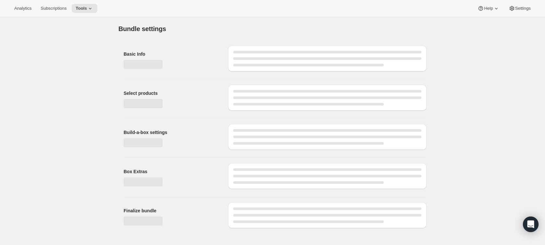
type input "Whiskey Box"
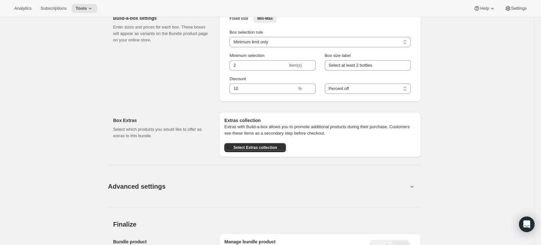
scroll to position [559, 0]
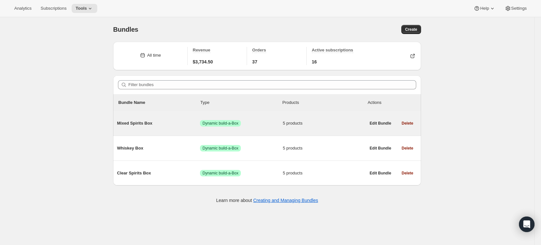
click at [152, 124] on span "Mixed Spirits Box" at bounding box center [158, 123] width 83 height 6
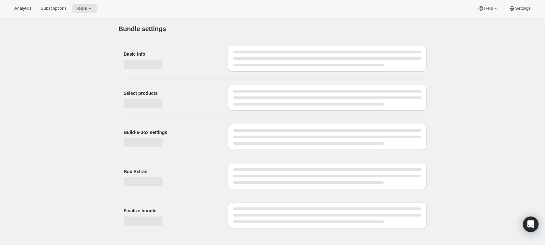
type input "Mixed Spirits Box"
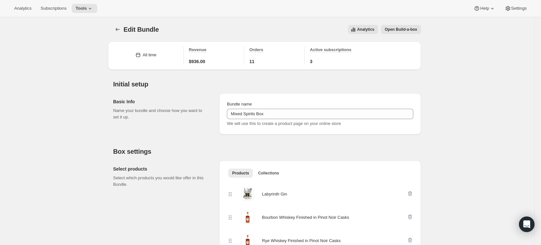
click at [144, 29] on span "Edit Bundle" at bounding box center [141, 29] width 35 height 7
click at [115, 30] on button "Bundles" at bounding box center [117, 29] width 9 height 9
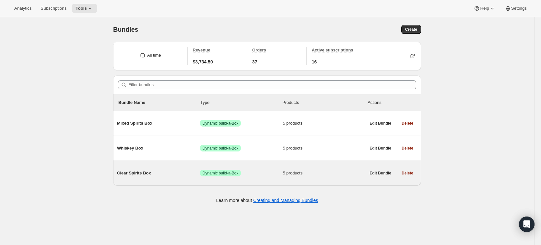
click at [169, 167] on div "Clear Spirits Box Success Dynamic build-a-Box 5 products" at bounding box center [241, 173] width 249 height 17
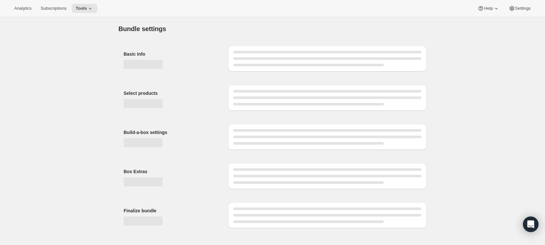
type input "Clear Spirits Box"
radio input "true"
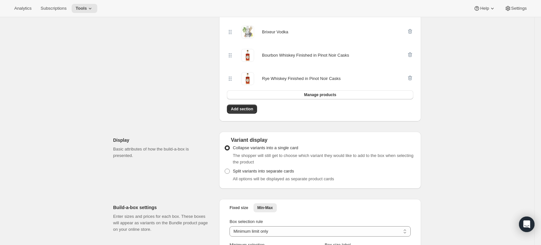
scroll to position [218, 0]
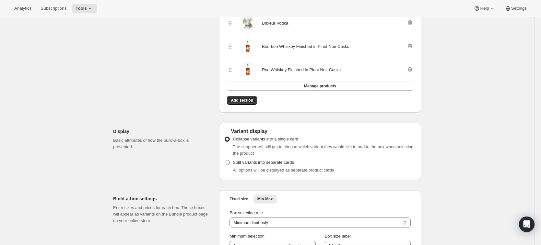
click at [230, 164] on span at bounding box center [227, 162] width 5 height 5
click at [225, 161] on input "Split variants into separate cards" at bounding box center [225, 160] width 0 height 0
radio input "true"
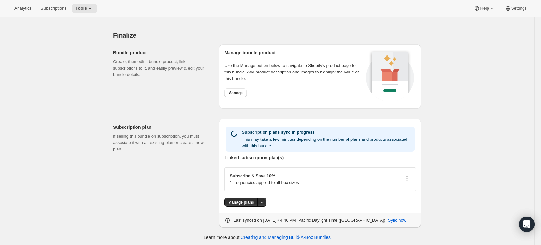
scroll to position [559, 0]
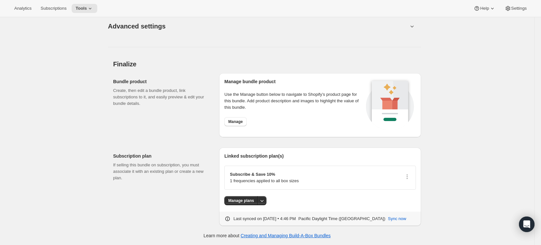
click at [250, 172] on p "Subscribe & Save 10%" at bounding box center [264, 175] width 69 height 6
click at [413, 177] on div "Subscribe & Save 10% 1 frequencies applied to all box sizes" at bounding box center [320, 178] width 192 height 24
click at [402, 174] on div "Subscribe & Save 10% 1 frequencies applied to all box sizes" at bounding box center [320, 178] width 181 height 13
click at [408, 173] on div "Subscribe & Save 10% 1 frequencies applied to all box sizes" at bounding box center [320, 178] width 181 height 13
click at [407, 176] on icon "button" at bounding box center [407, 177] width 6 height 6
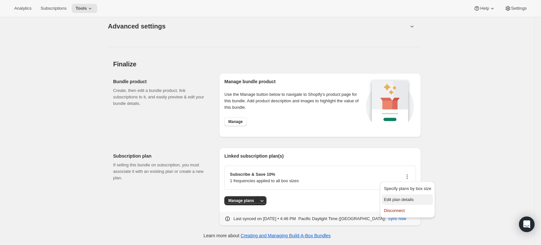
click at [422, 196] on button "Edit plan details" at bounding box center [407, 200] width 51 height 10
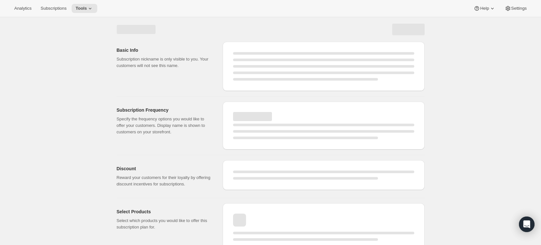
select select "WEEK"
select select "MONTH"
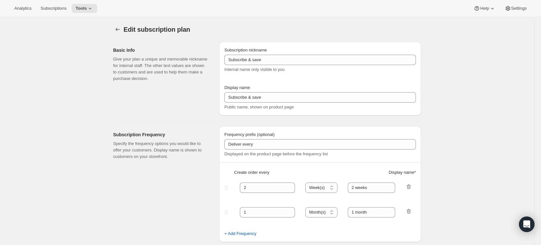
type input "Subscribe & Save"
type input "Subscribe & Save 10%"
type input "6"
select select "MONTH"
type input "Shipments of 2+ customizable bottles every 6 months"
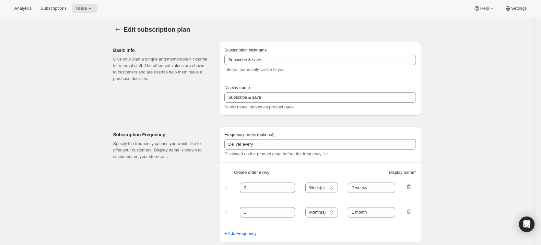
type input "Modify or cancel your subscription anytime."
checkbox input "true"
select select "YEARDAY"
select select "4"
select select "11"
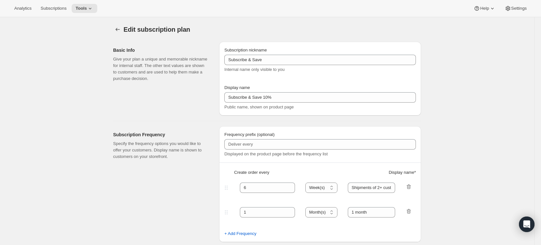
select select "9"
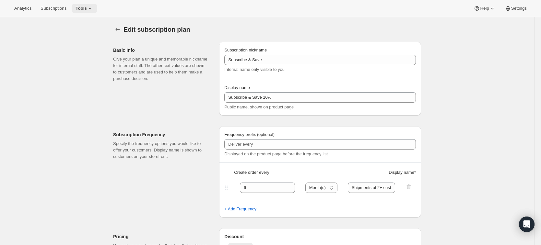
click at [90, 9] on icon at bounding box center [90, 8] width 6 height 6
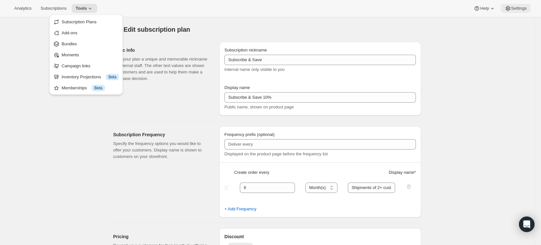
click at [511, 7] on span "Settings" at bounding box center [519, 8] width 16 height 5
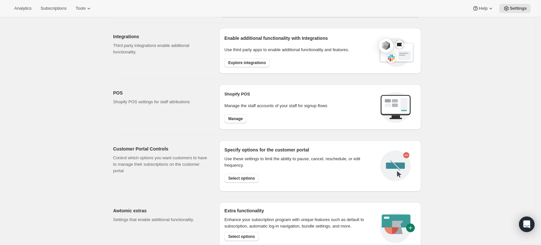
scroll to position [269, 0]
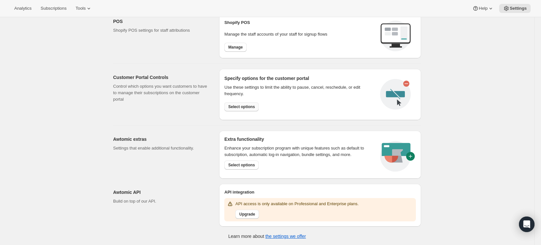
click at [238, 109] on span "Select options" at bounding box center [241, 106] width 27 height 5
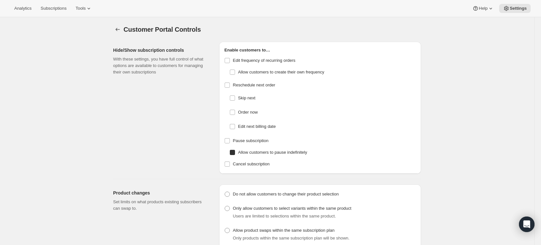
checkbox input "false"
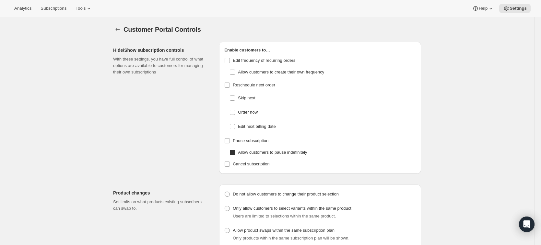
checkbox input "false"
checkbox input "true"
checkbox input "false"
radio input "true"
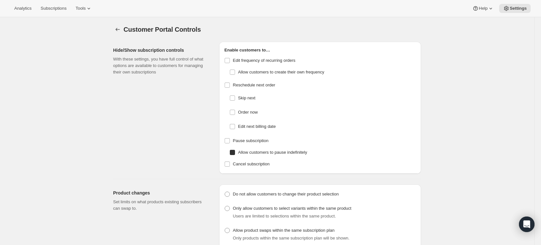
radio input "true"
checkbox input "true"
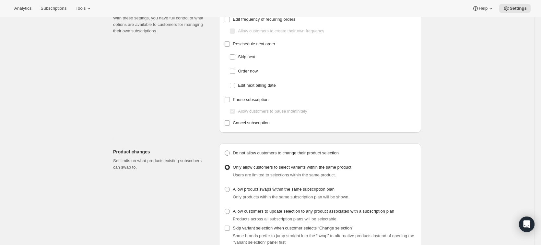
scroll to position [80, 0]
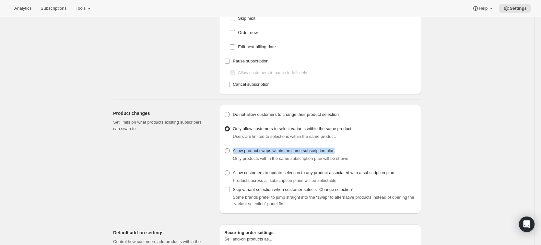
drag, startPoint x: 349, startPoint y: 151, endPoint x: 233, endPoint y: 153, distance: 115.5
click at [233, 153] on div "Allow product swaps within the same subscription plan Only products within the …" at bounding box center [320, 155] width 192 height 16
copy span "Allow product swaps within the same subscription plan"
